Goal: Check status: Check status

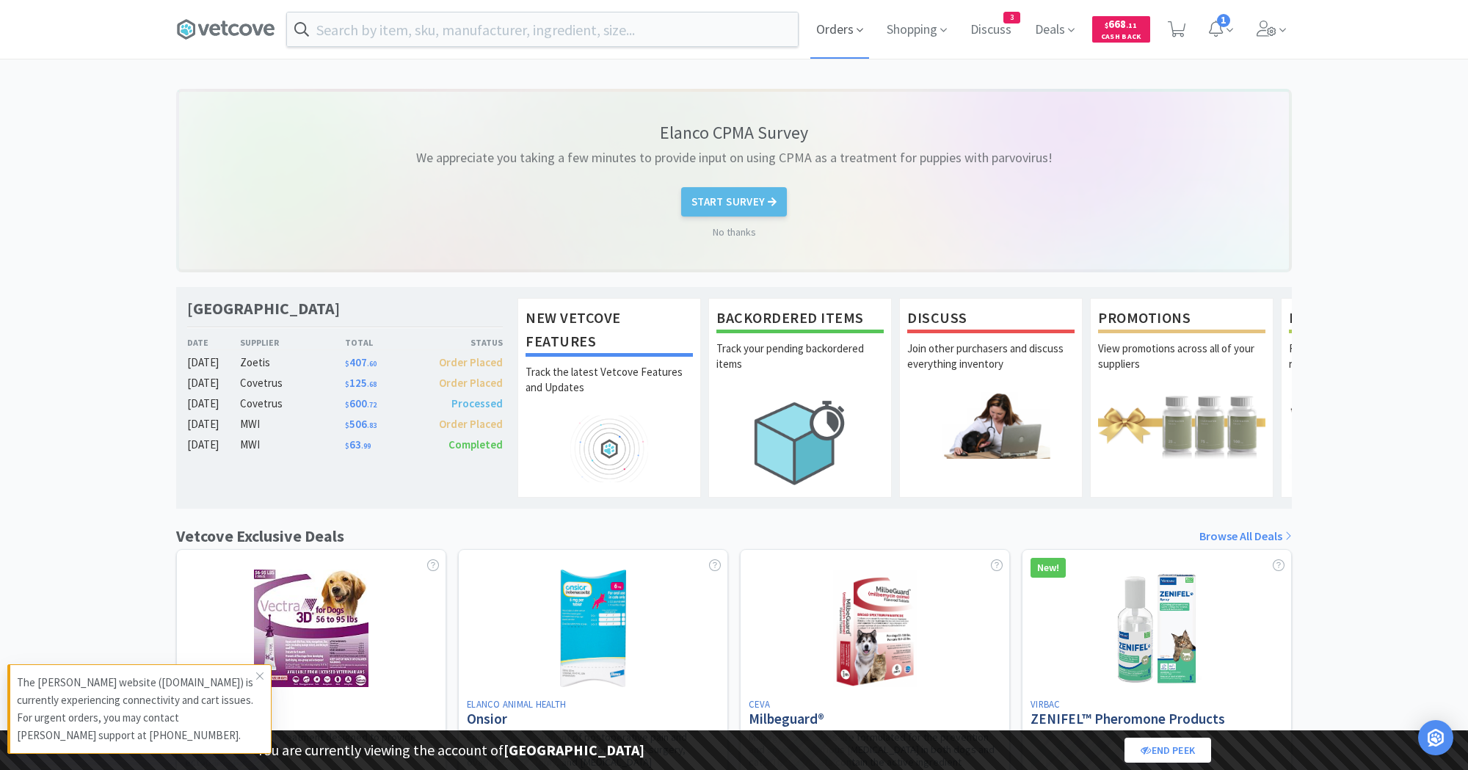
click at [811, 38] on span "Orders" at bounding box center [840, 29] width 59 height 59
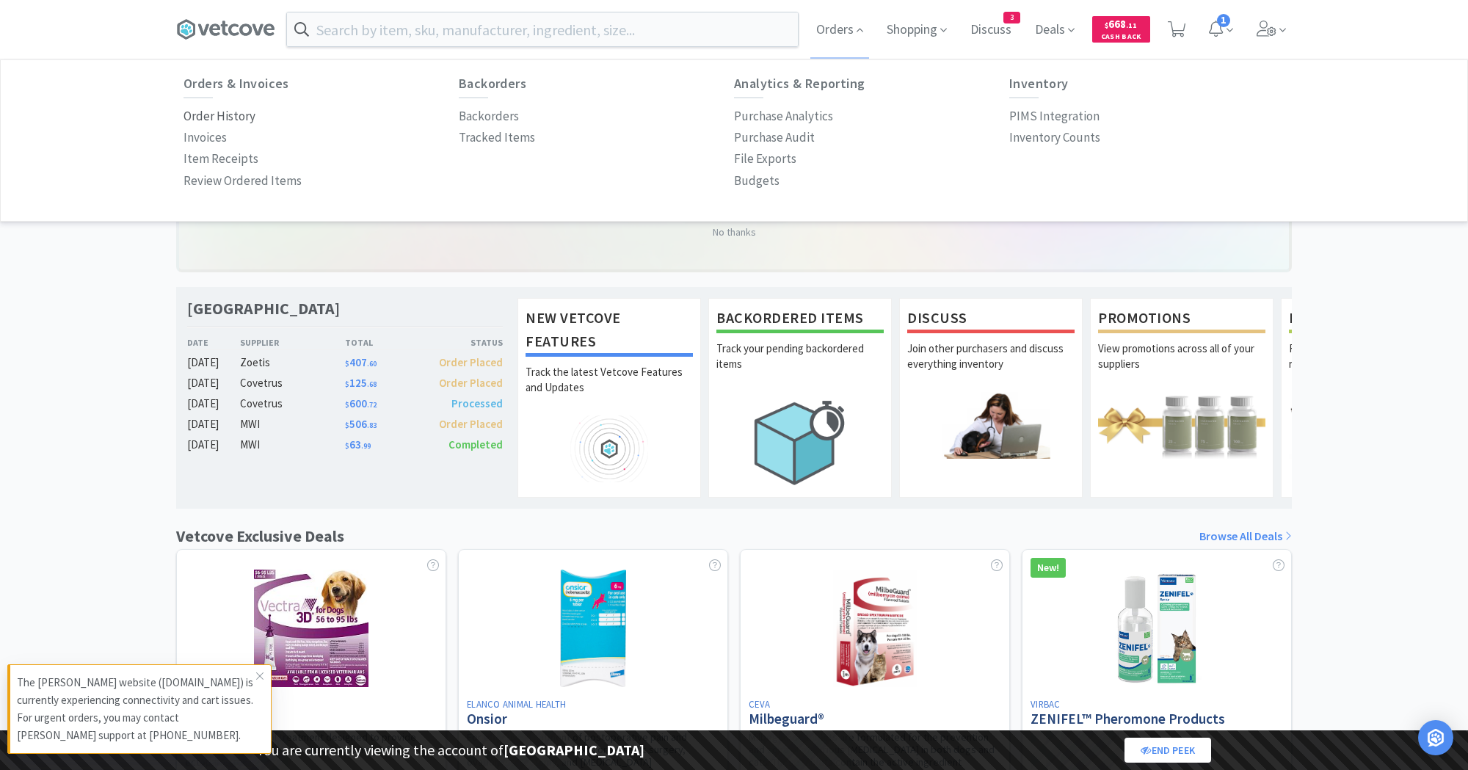
click at [211, 119] on p "Order History" at bounding box center [220, 116] width 72 height 20
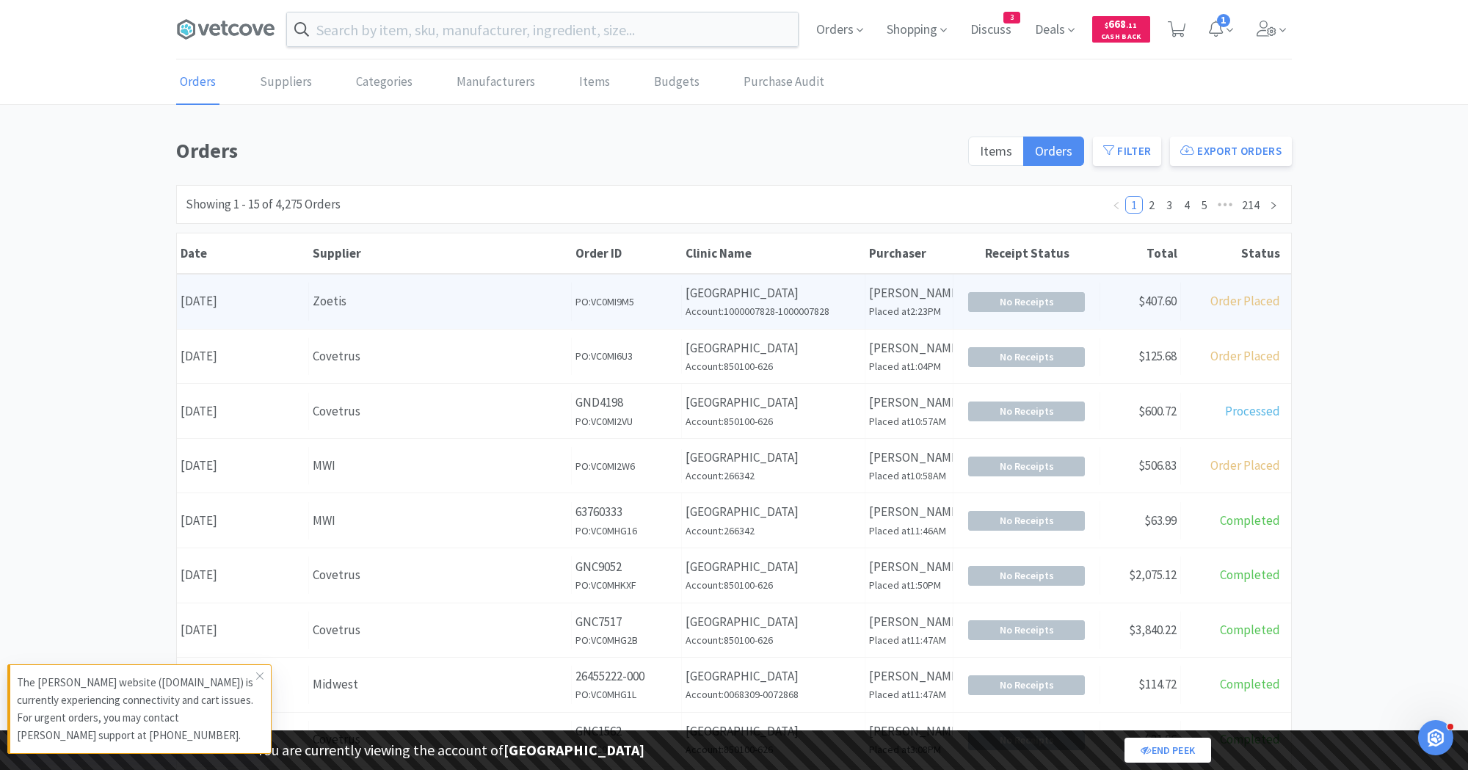
click at [797, 313] on h6 "Account: 1000007828-1000007828" at bounding box center [773, 311] width 175 height 16
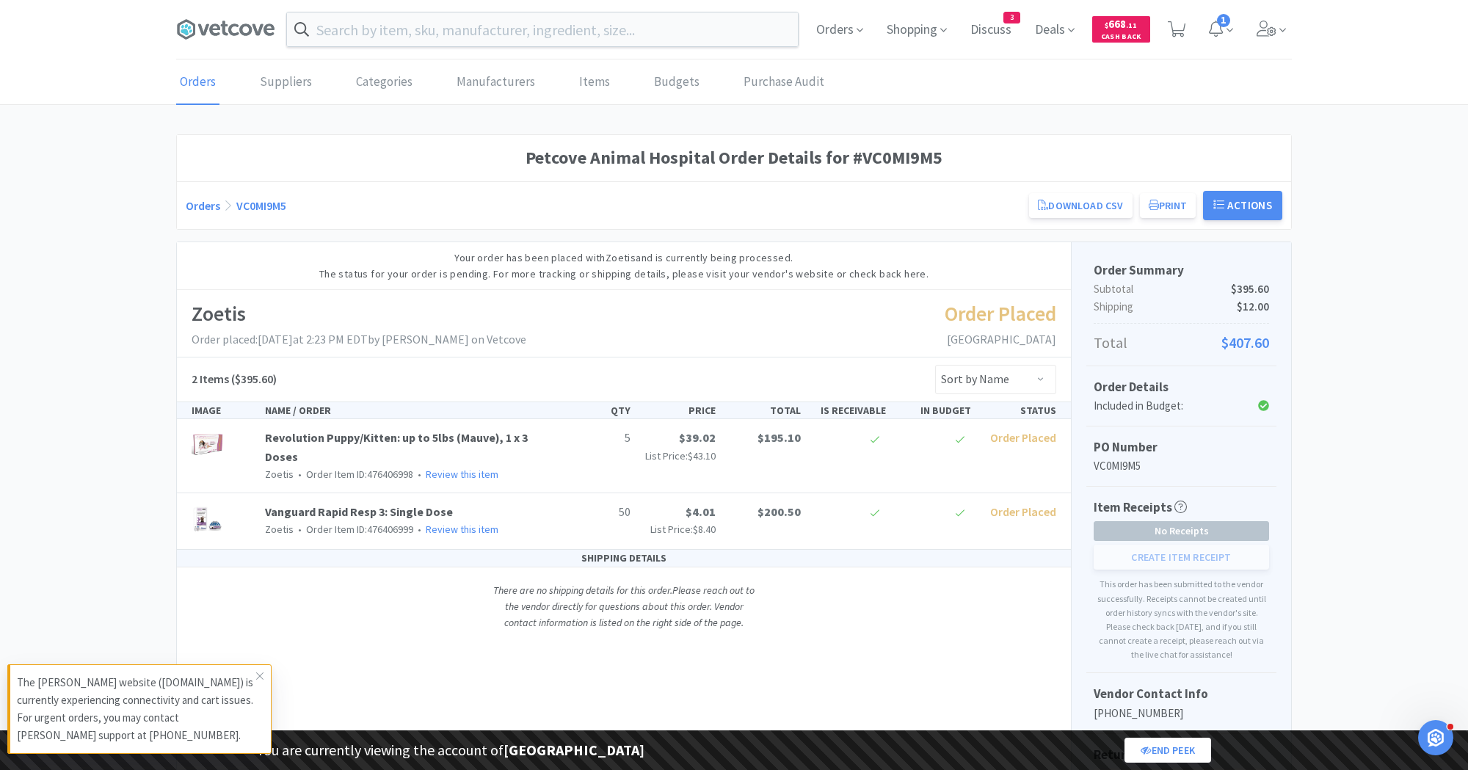
click at [199, 100] on link "Orders" at bounding box center [197, 82] width 43 height 45
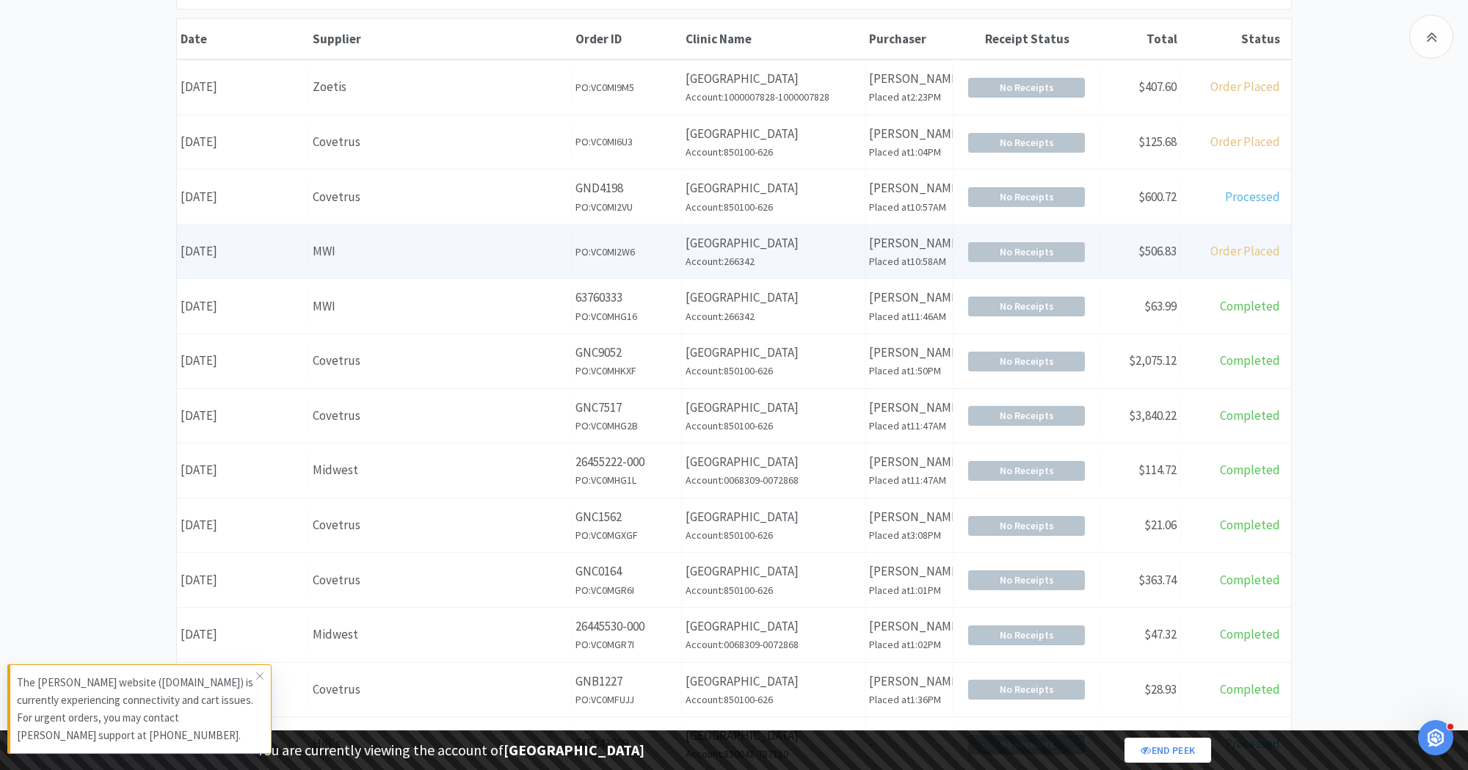
scroll to position [233, 0]
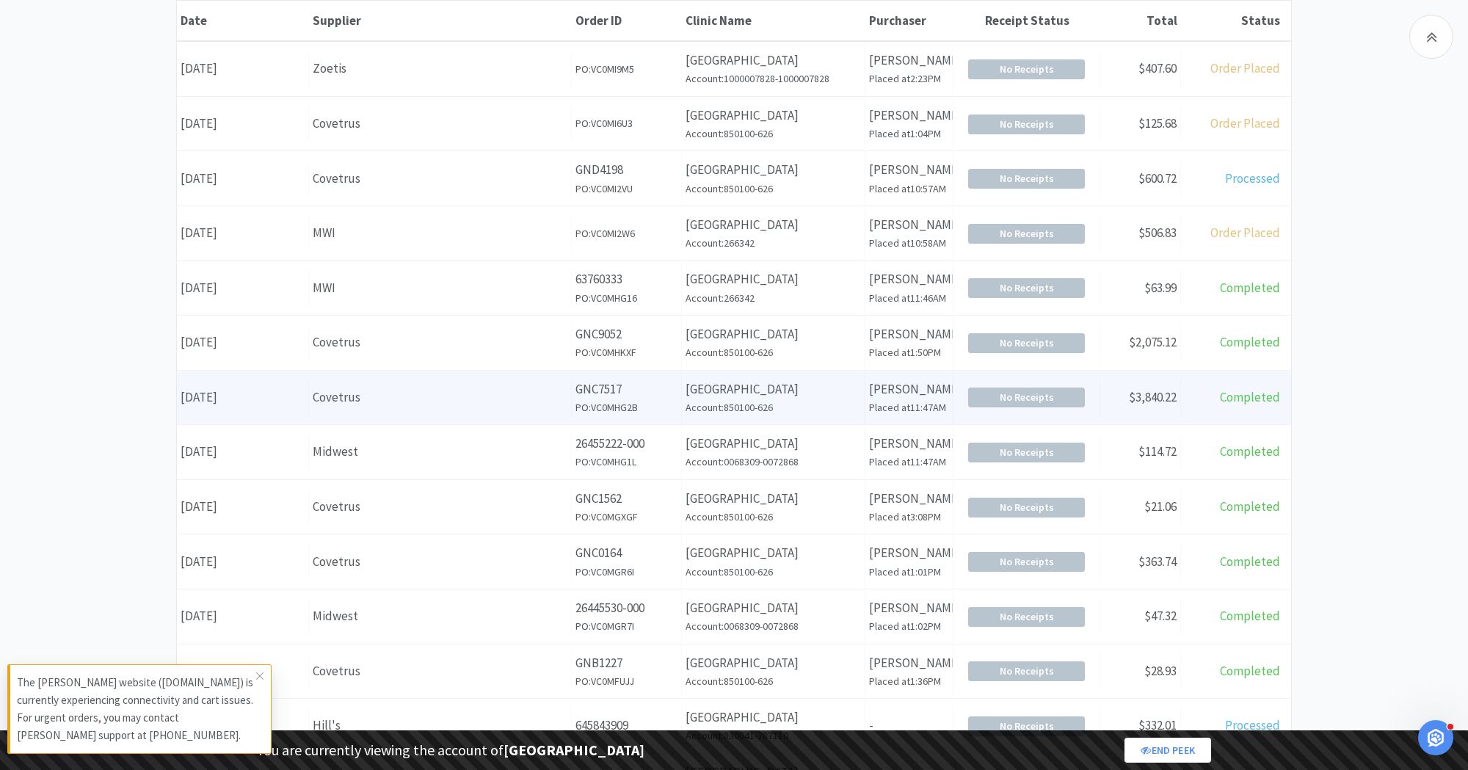
click at [758, 385] on p "[GEOGRAPHIC_DATA]" at bounding box center [773, 390] width 175 height 20
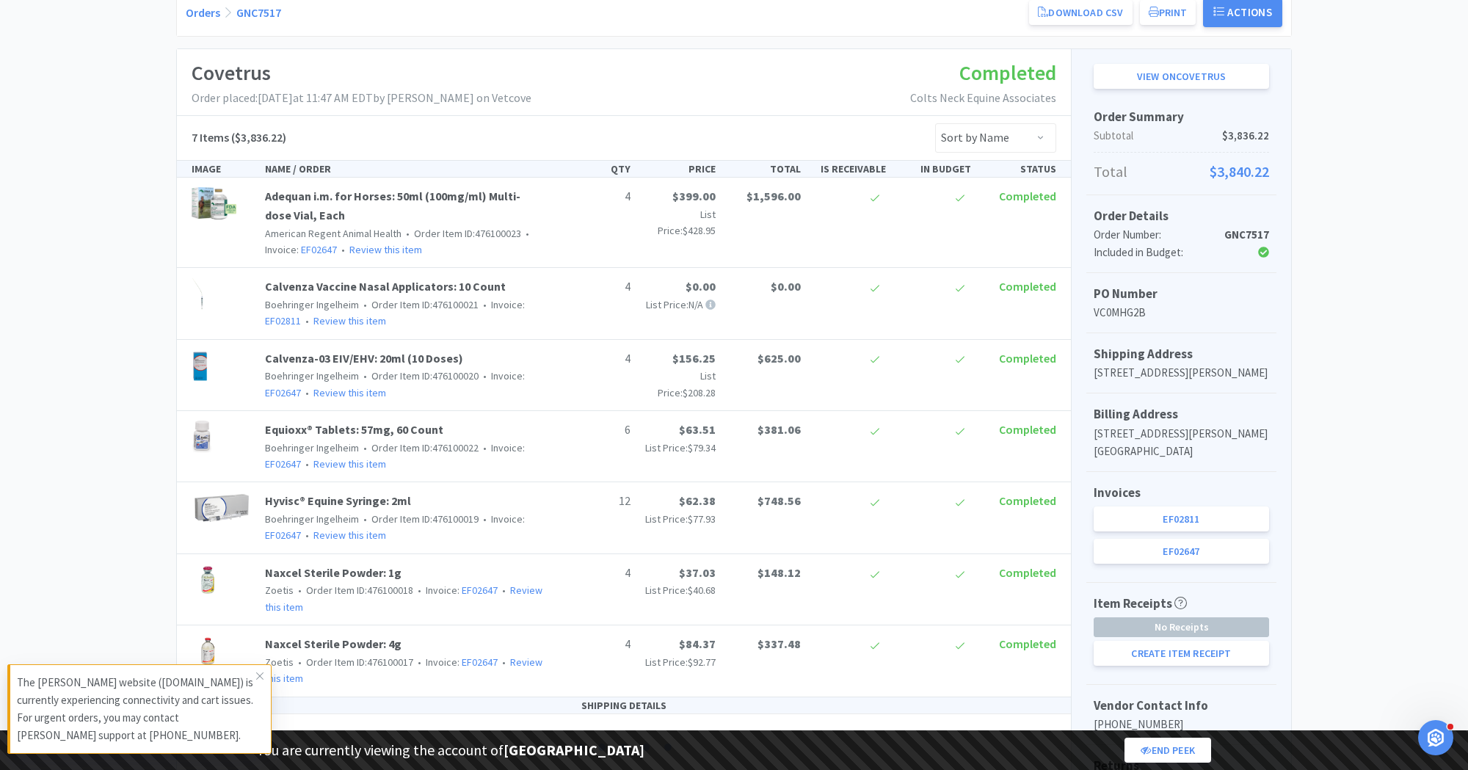
scroll to position [309, 0]
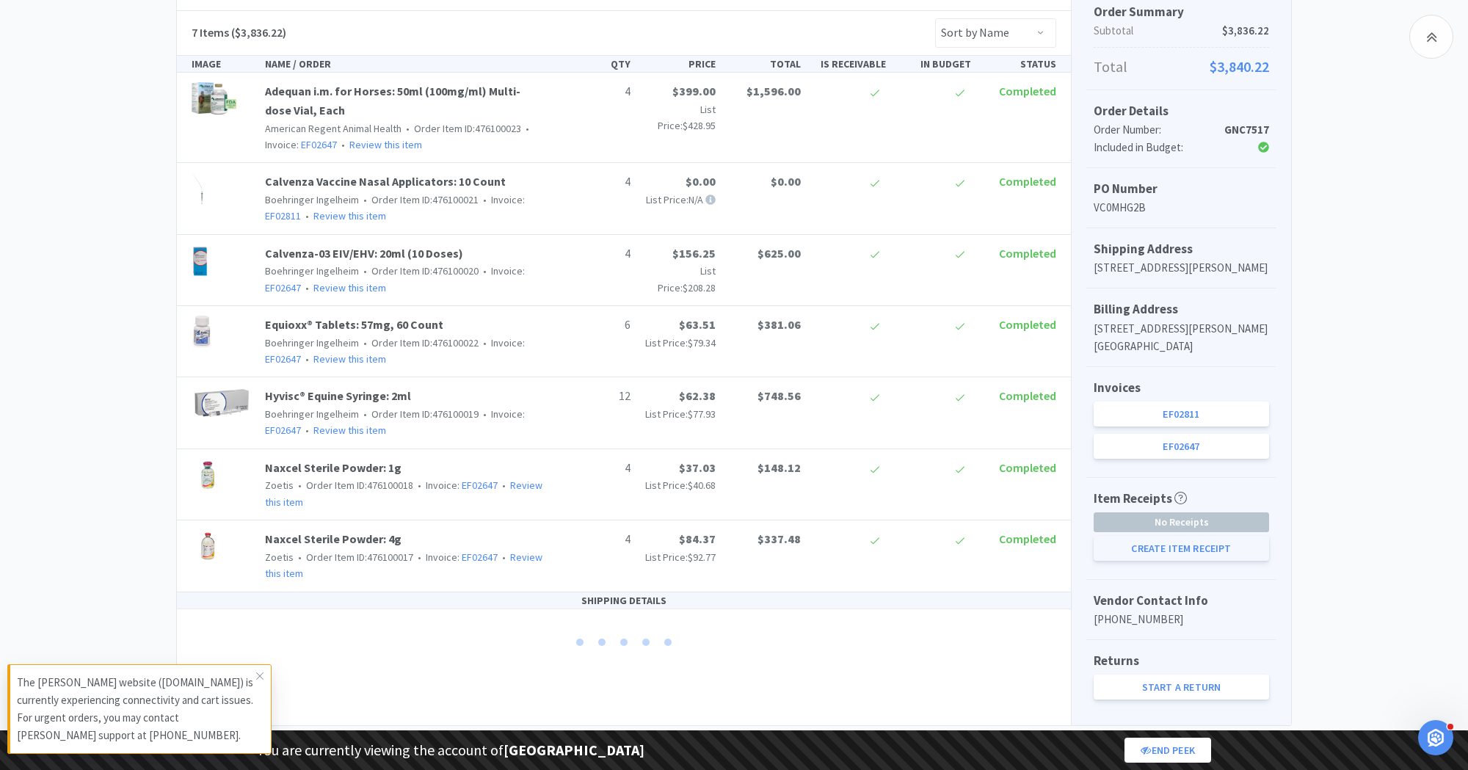
click at [1167, 546] on button "Create Item Receipt" at bounding box center [1181, 548] width 175 height 25
select select "4"
select select "6"
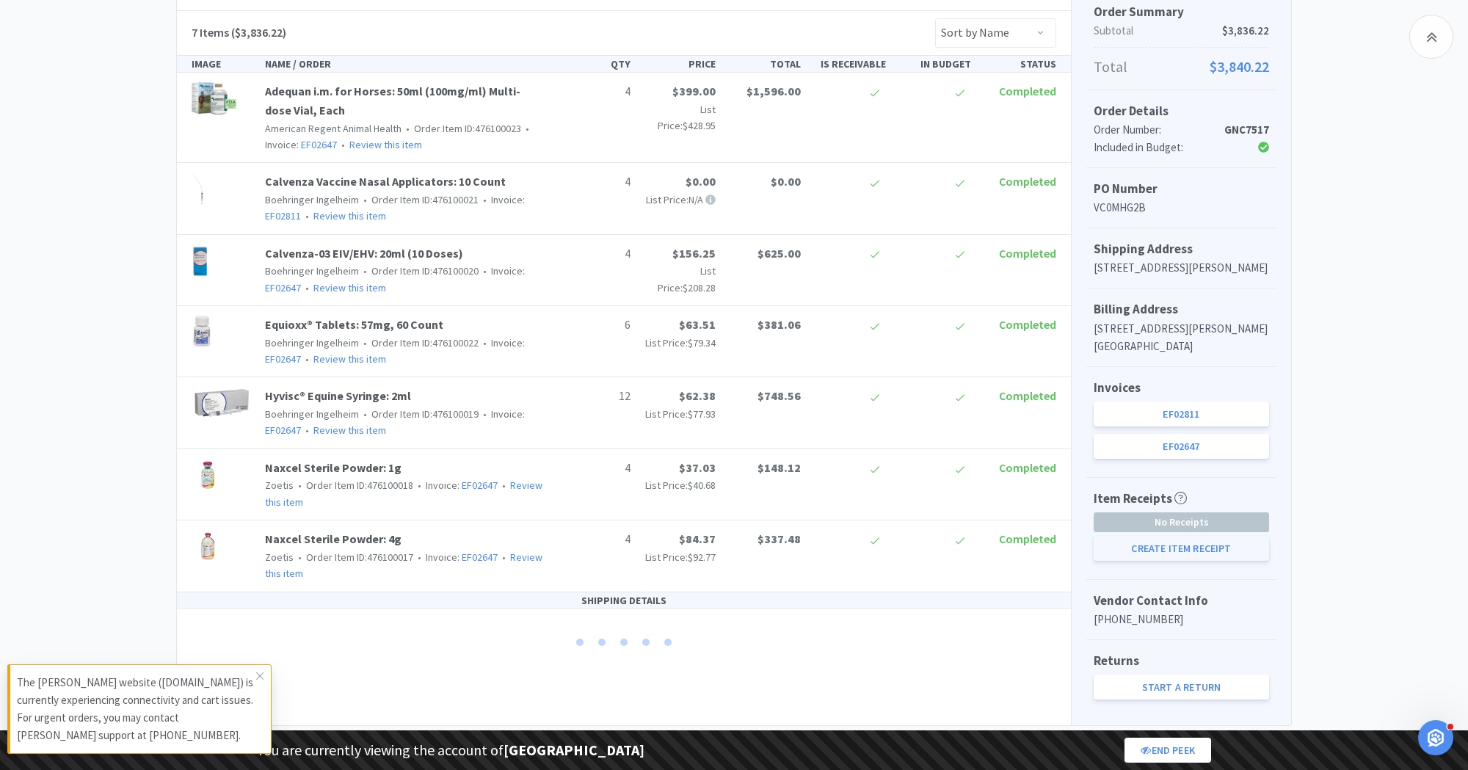
select select "12"
select select "4"
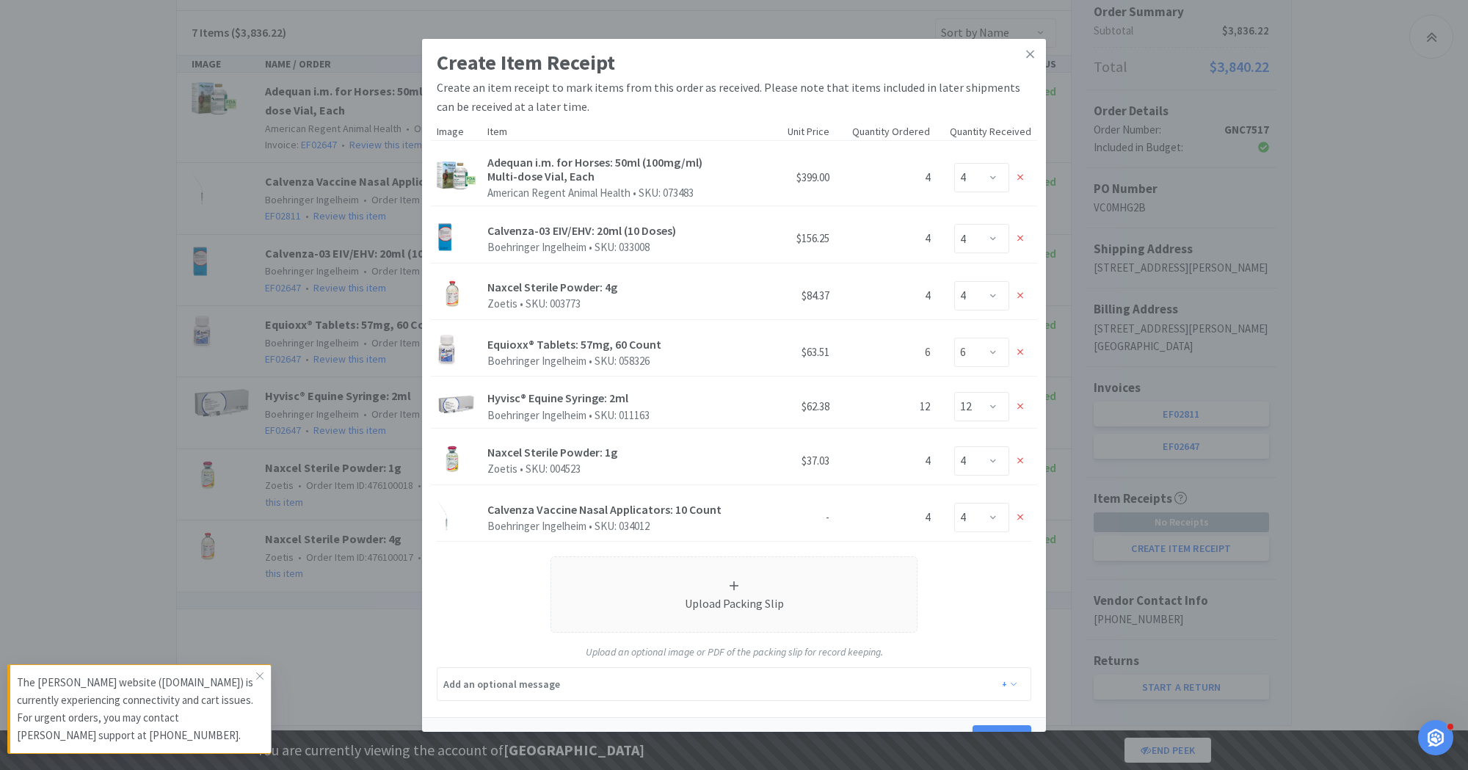
click at [1128, 153] on div "Create Item Receipt Create an item receipt to mark items from this order as rec…" at bounding box center [734, 385] width 1468 height 770
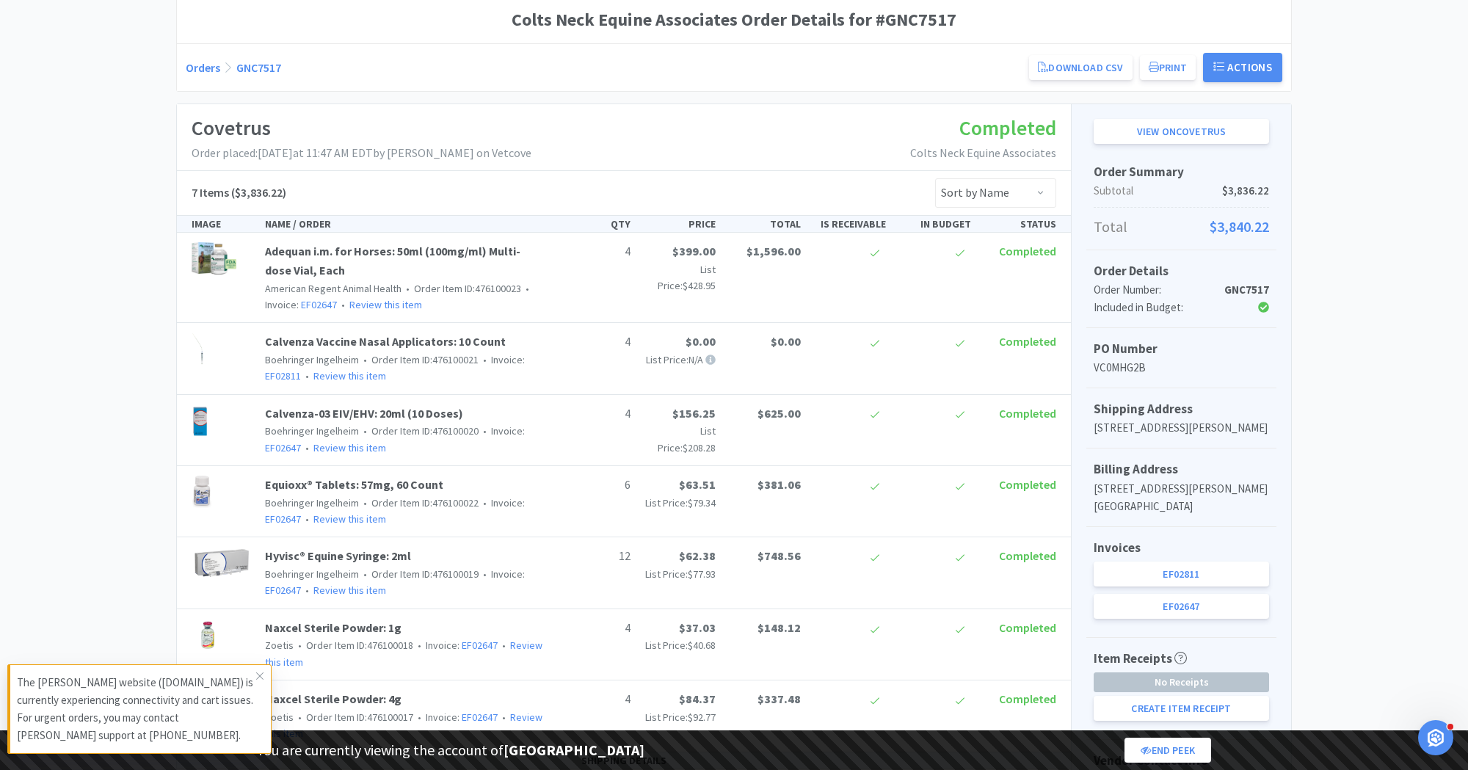
scroll to position [0, 0]
